Goal: Task Accomplishment & Management: Manage account settings

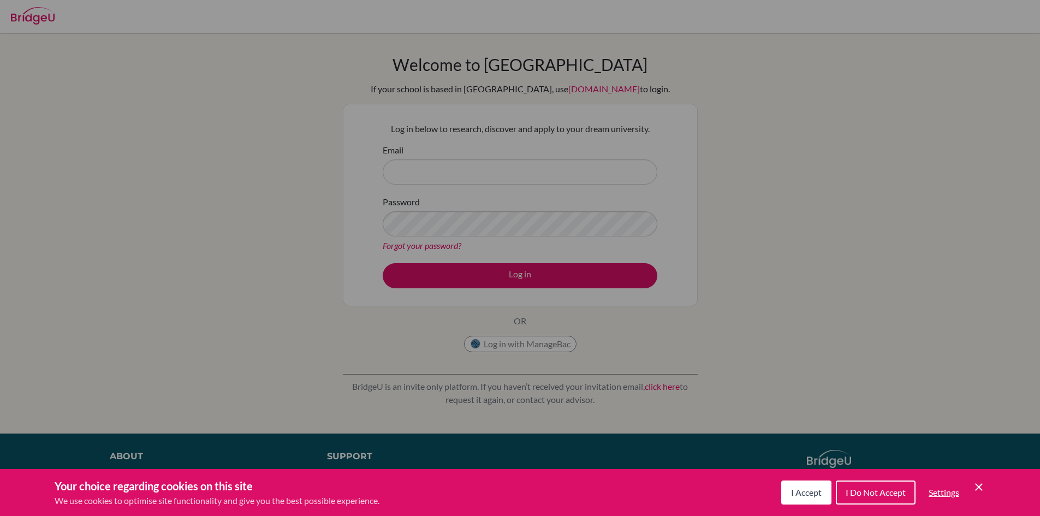
click at [980, 493] on icon "Cookie Control Close Icon" at bounding box center [979, 487] width 13 height 13
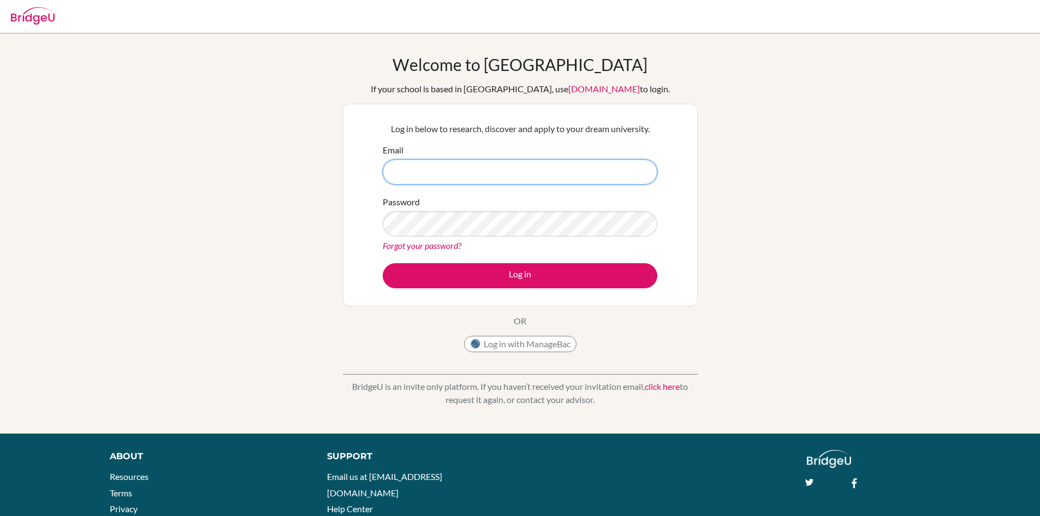
click at [441, 179] on input "Email" at bounding box center [520, 171] width 275 height 25
click at [416, 169] on input "dddddddddddddddd" at bounding box center [520, 171] width 275 height 25
type input "[EMAIL_ADDRESS][DOMAIN_NAME]"
click at [383, 263] on button "Log in" at bounding box center [520, 275] width 275 height 25
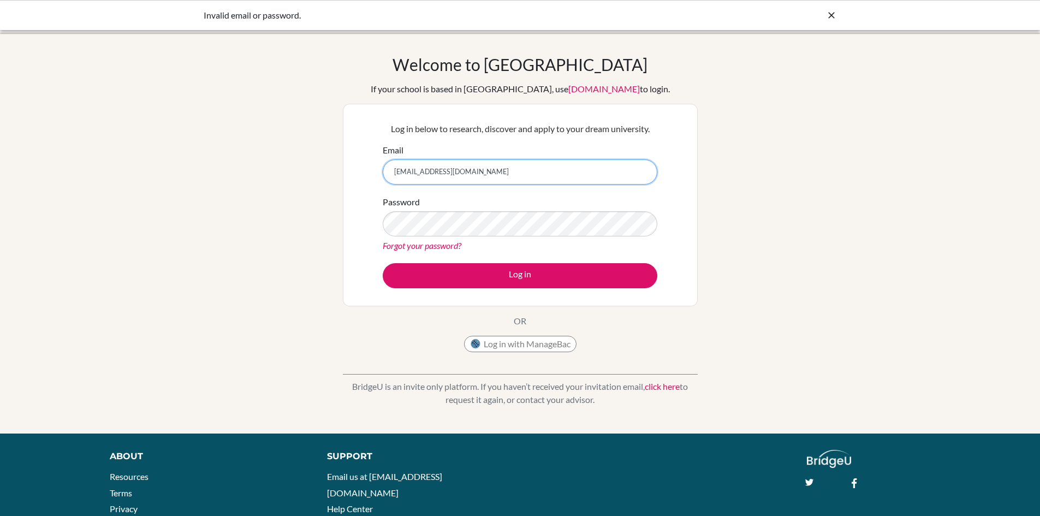
type input "[EMAIL_ADDRESS][DOMAIN_NAME]"
click at [383, 263] on button "Log in" at bounding box center [520, 275] width 275 height 25
click at [525, 346] on button "Log in with ManageBac" at bounding box center [520, 344] width 112 height 16
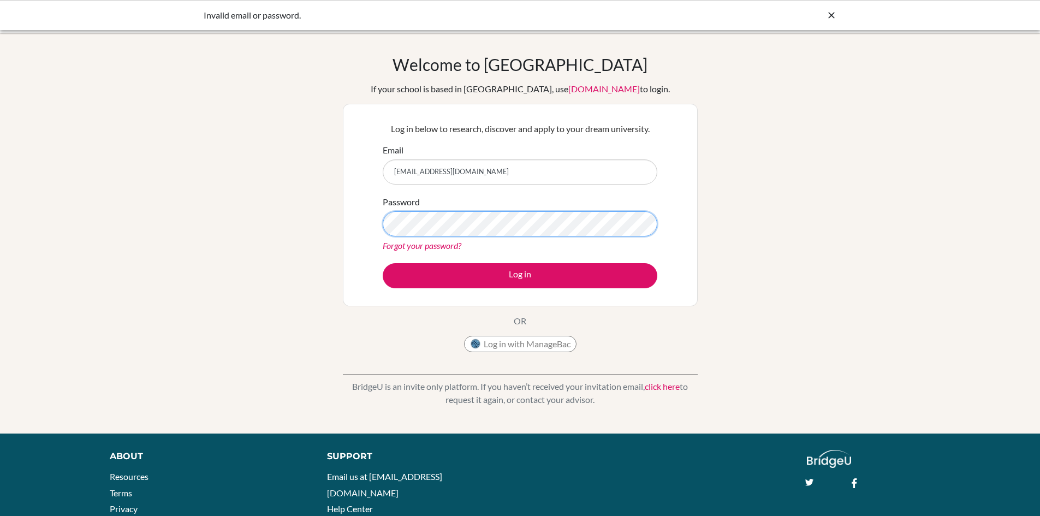
click at [383, 263] on button "Log in" at bounding box center [520, 275] width 275 height 25
click at [430, 237] on div "Password Forgot your password?" at bounding box center [520, 223] width 275 height 57
click at [433, 244] on link "Forgot your password?" at bounding box center [422, 245] width 79 height 10
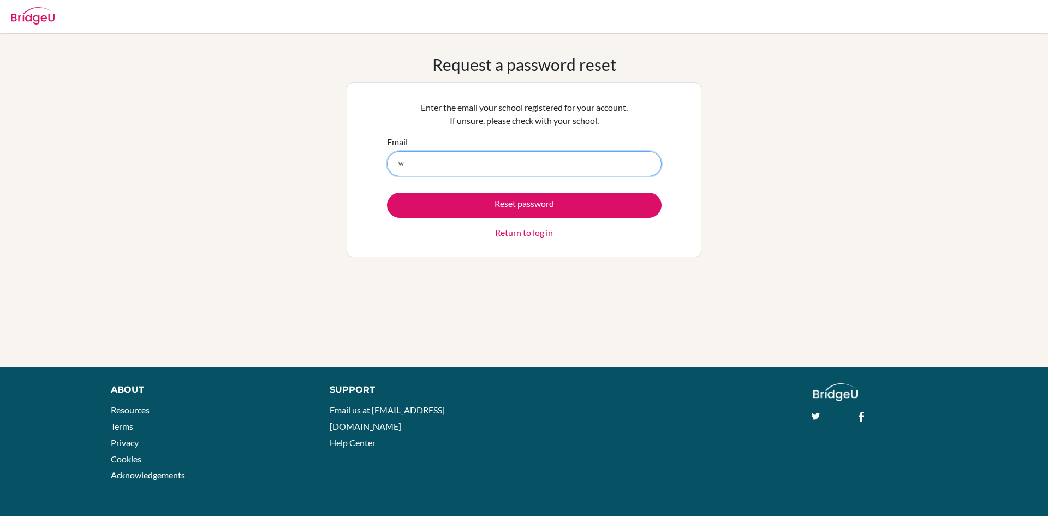
type input "w"
